Goal: Information Seeking & Learning: Learn about a topic

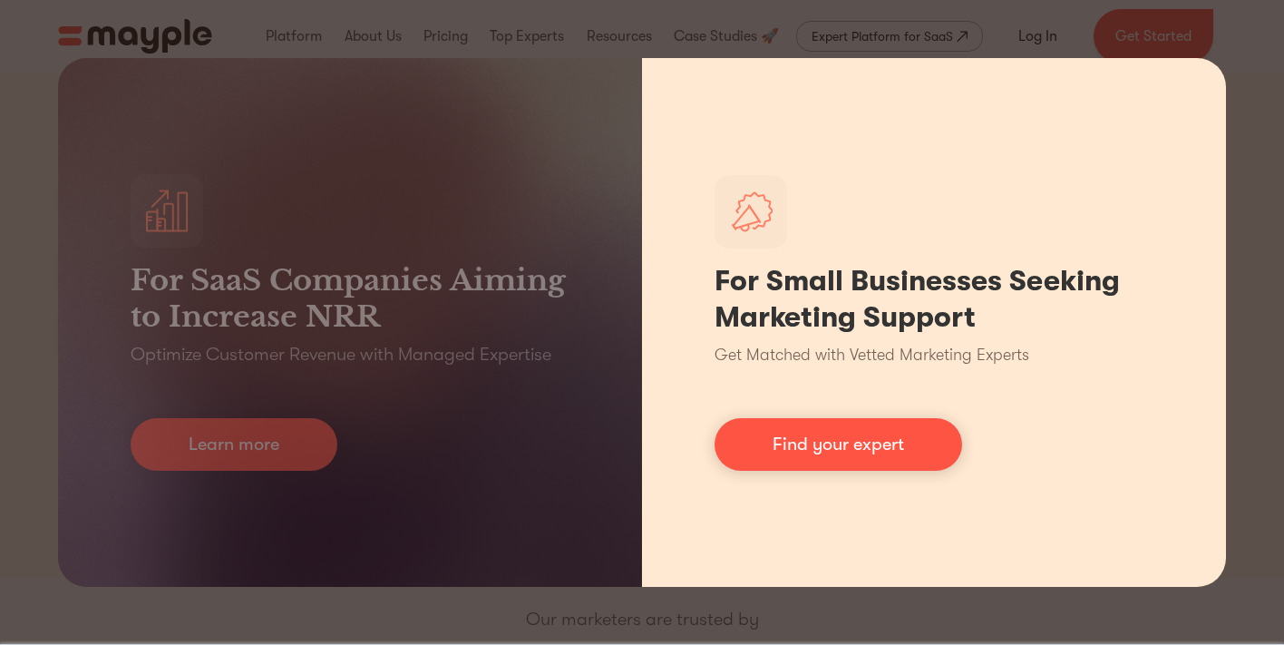
click at [656, 110] on div "For Small Businesses Seeking Marketing Support Get Matched with Vetted Marketin…" at bounding box center [934, 322] width 584 height 529
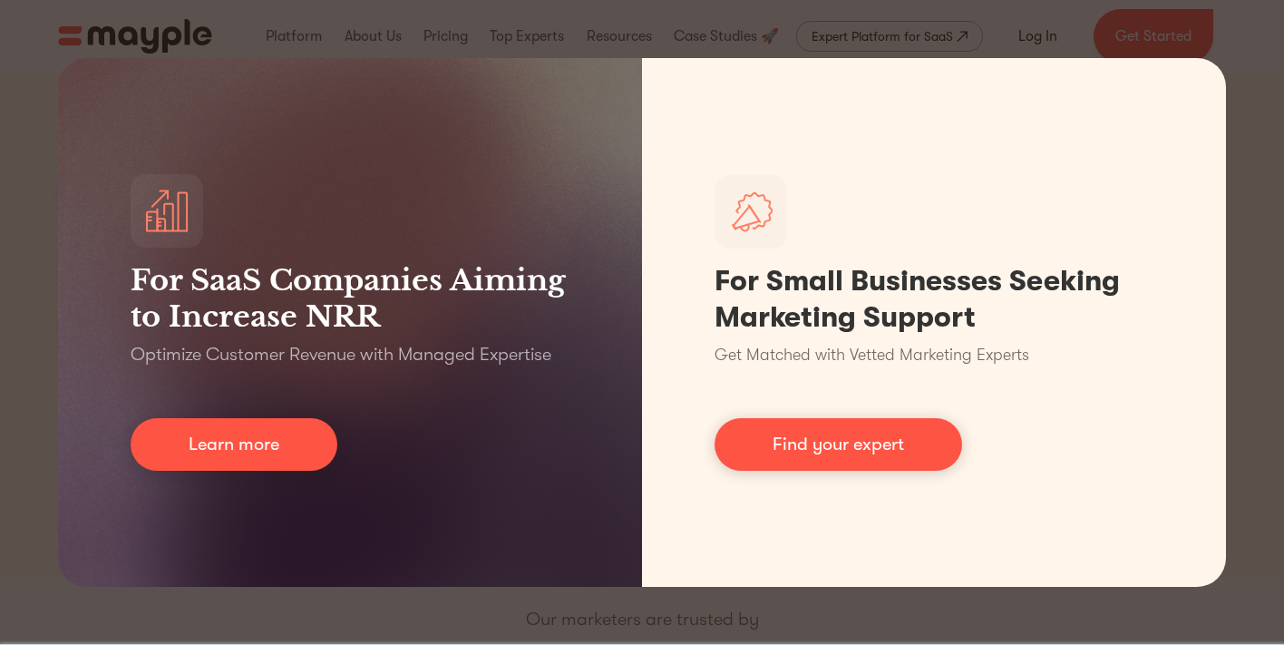
click at [1263, 155] on div "For SaaS Companies Aiming to Increase NRR Optimize Customer Revenue with Manage…" at bounding box center [642, 322] width 1284 height 645
click at [46, 73] on div "For SaaS Companies Aiming to Increase NRR Optimize Customer Revenue with Manage…" at bounding box center [642, 322] width 1284 height 645
click at [1214, 39] on div "For SaaS Companies Aiming to Increase NRR Optimize Customer Revenue with Manage…" at bounding box center [642, 322] width 1284 height 645
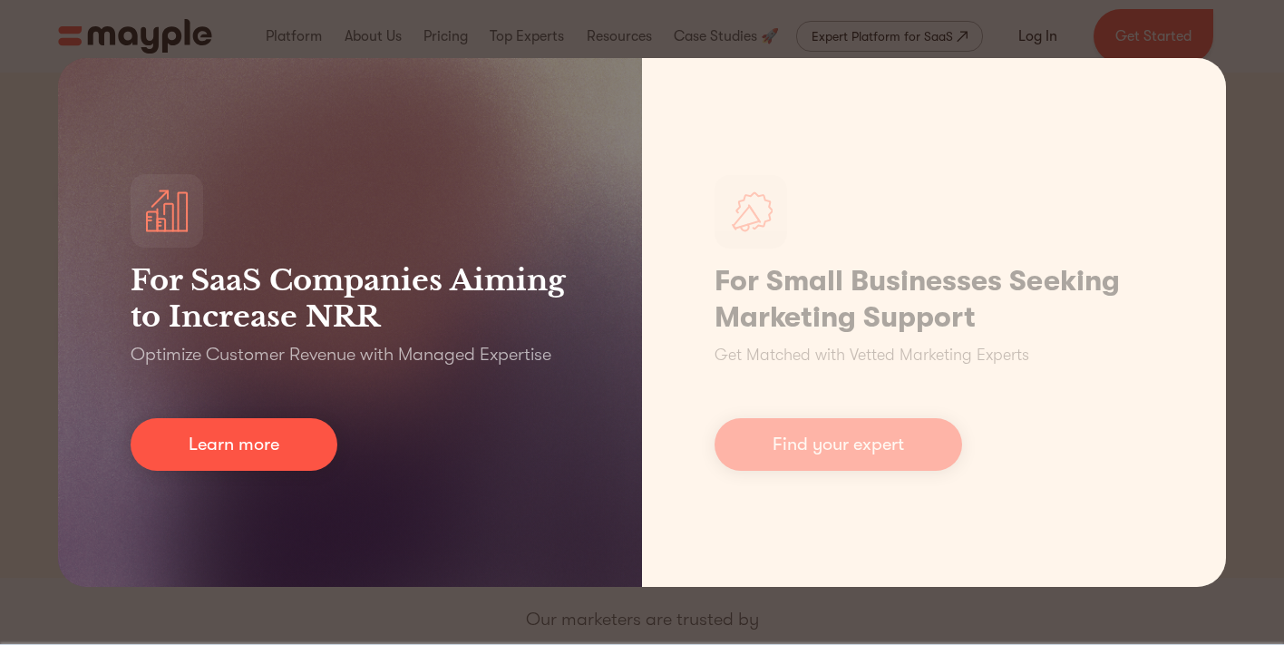
click at [113, 161] on div "For SaaS Companies Aiming to Increase NRR Optimize Customer Revenue with Manage…" at bounding box center [350, 322] width 584 height 529
click at [245, 435] on link "Learn more" at bounding box center [234, 444] width 207 height 53
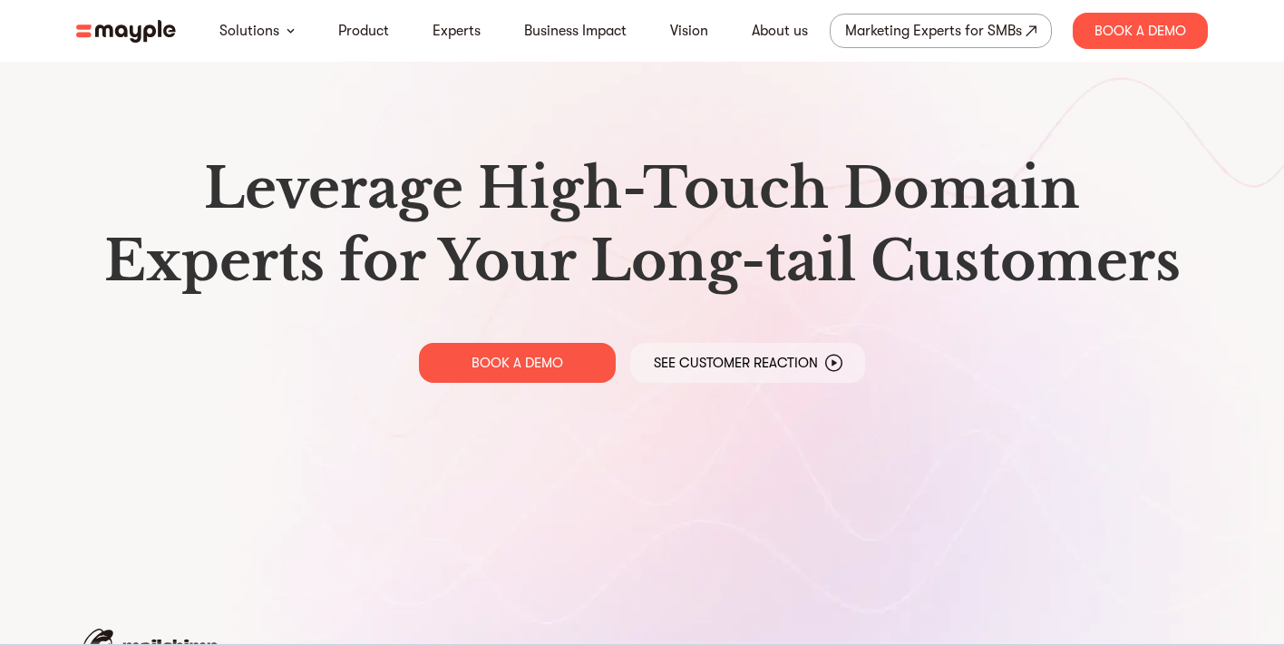
scroll to position [8, 0]
